Goal: Ask a question

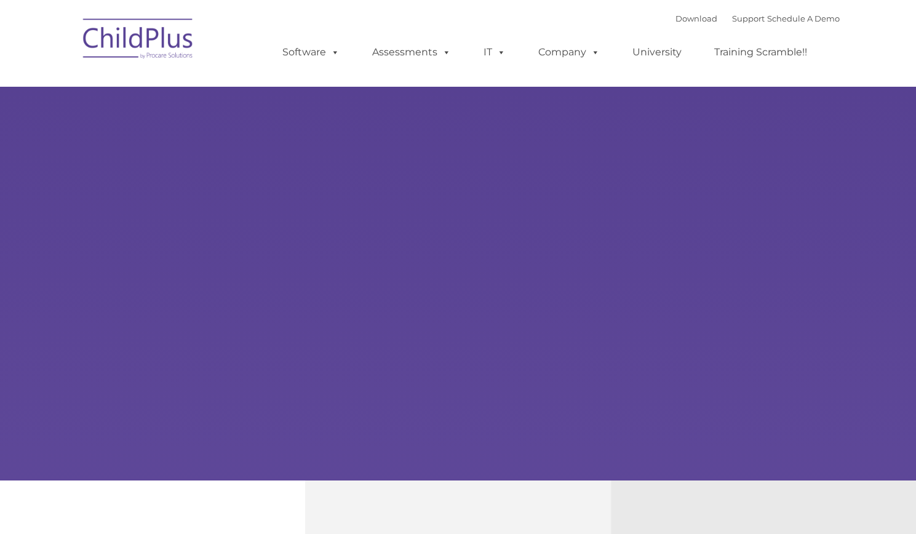
type input ""
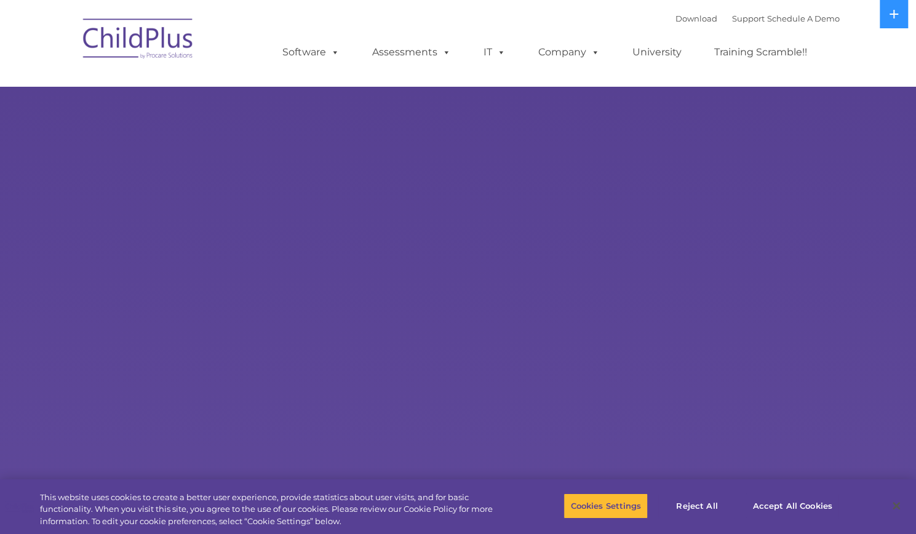
select select "MEDIUM"
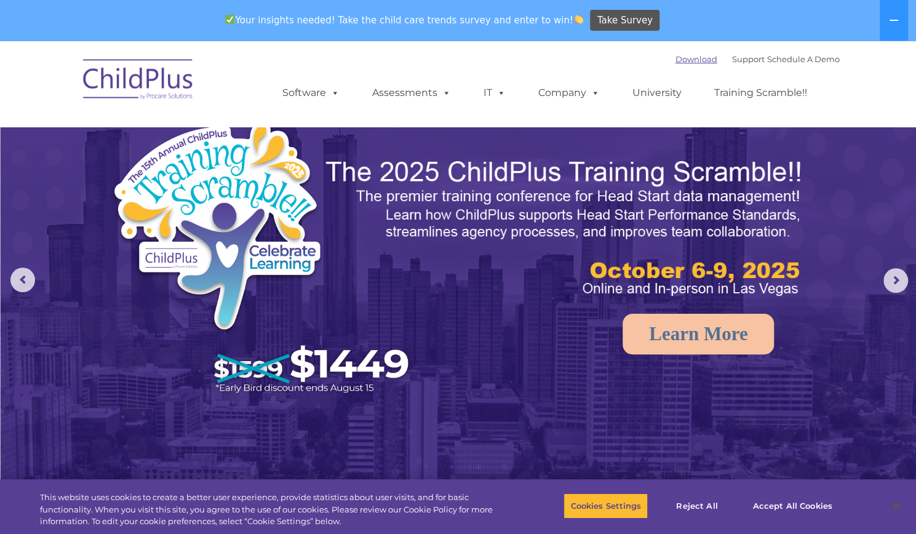
click at [681, 60] on link "Download" at bounding box center [697, 59] width 42 height 10
click at [732, 62] on link "Support" at bounding box center [748, 59] width 33 height 10
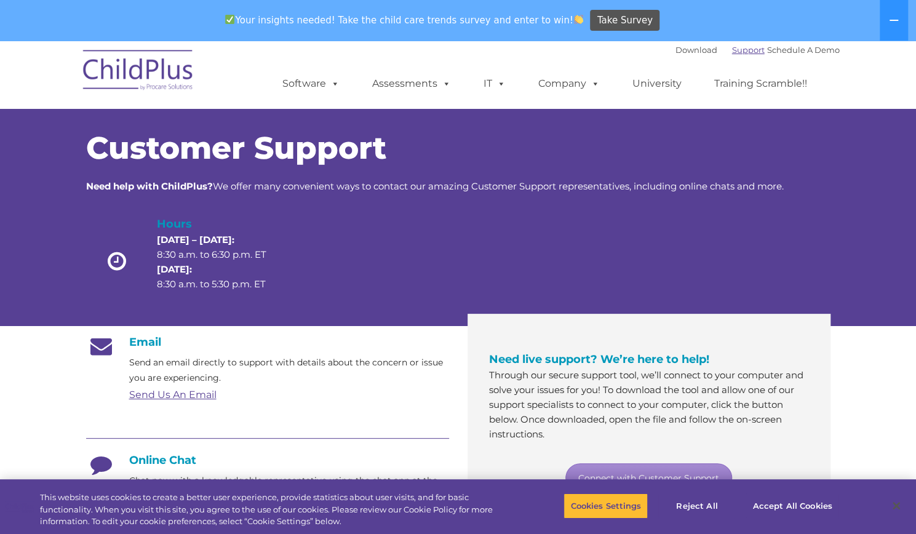
click at [733, 54] on link "Support" at bounding box center [748, 50] width 33 height 10
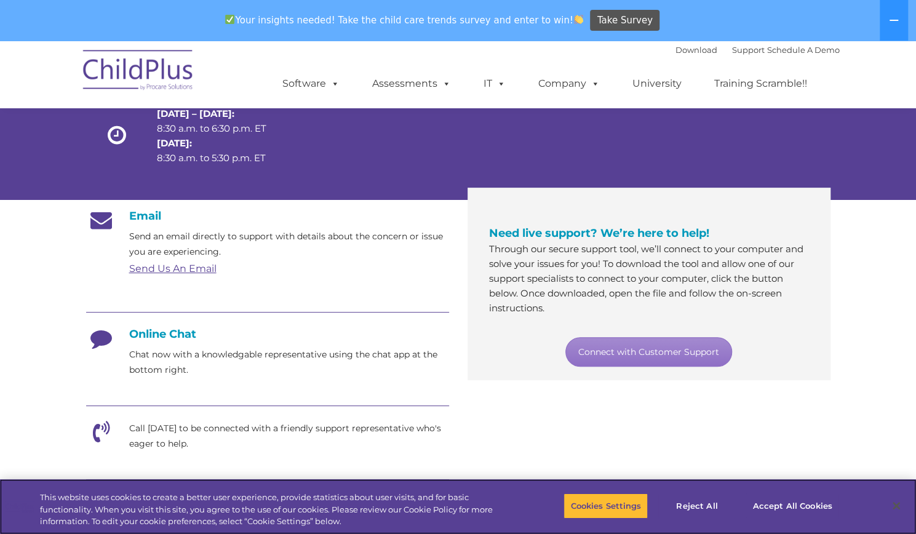
scroll to position [128, 0]
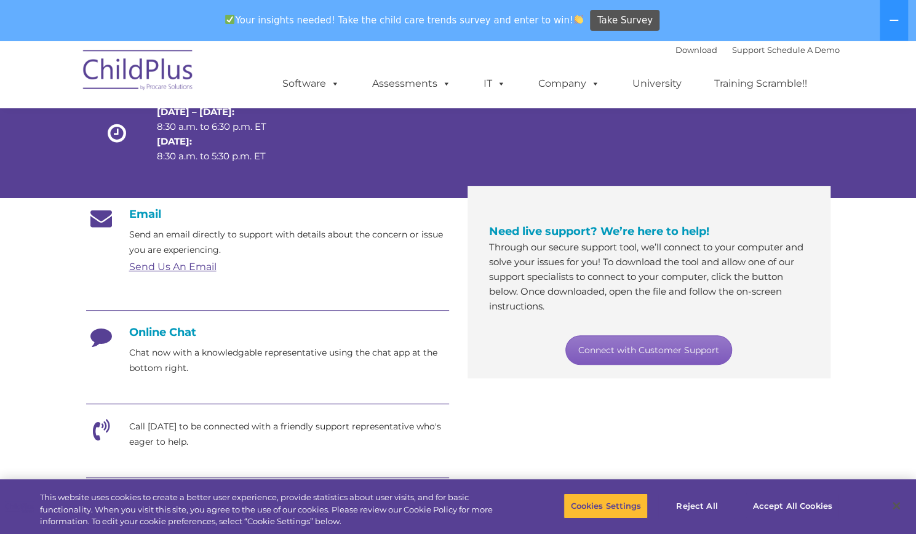
click at [652, 356] on link "Connect with Customer Support" at bounding box center [649, 350] width 167 height 30
